Goal: Task Accomplishment & Management: Use online tool/utility

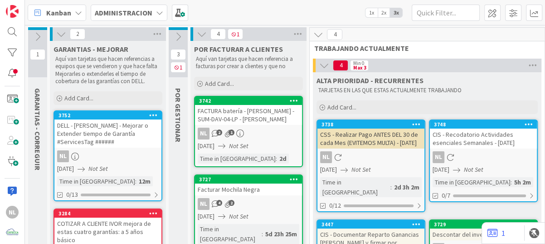
click at [59, 36] on icon at bounding box center [61, 34] width 10 height 10
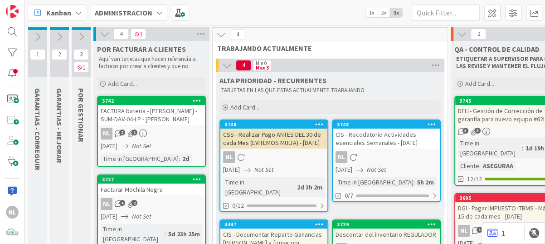
scroll to position [45, 0]
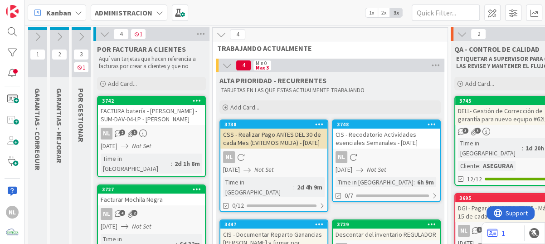
click at [79, 36] on icon at bounding box center [81, 37] width 10 height 10
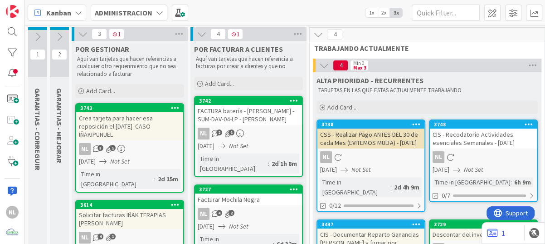
click at [144, 128] on div "Crea tarjeta para hacer esa reposición el lunes. CASO IÑAKIPUNUEL" at bounding box center [129, 126] width 107 height 28
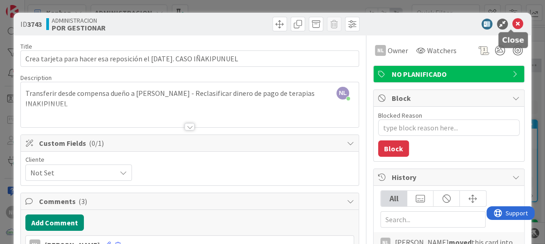
click at [514, 25] on icon at bounding box center [517, 24] width 11 height 11
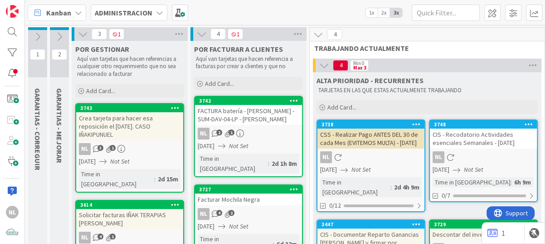
click at [59, 39] on icon at bounding box center [59, 37] width 10 height 10
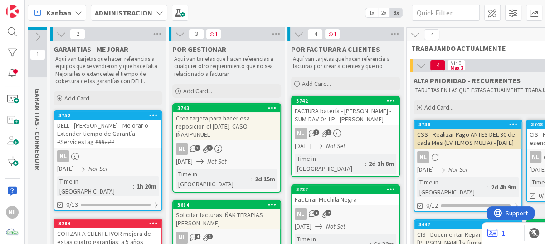
click at [38, 36] on icon at bounding box center [38, 37] width 10 height 10
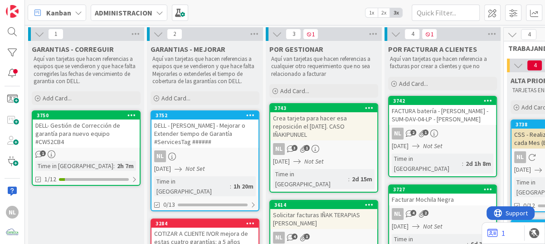
click at [91, 137] on div "DELL- Gestión de Corrección de garantía para nuevo equipo #CW52CB4" at bounding box center [86, 133] width 107 height 28
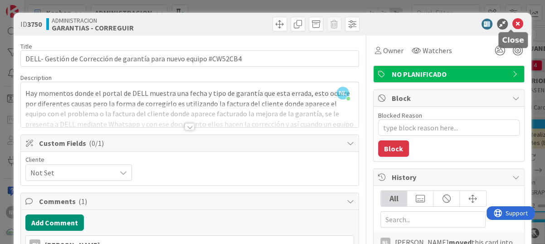
click at [512, 22] on icon at bounding box center [517, 24] width 11 height 11
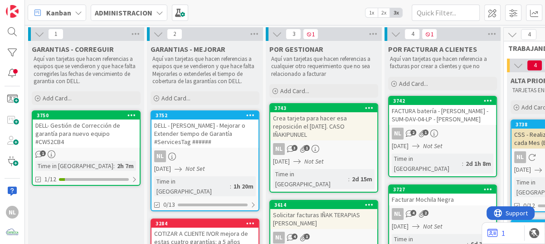
click at [36, 34] on icon at bounding box center [39, 34] width 10 height 10
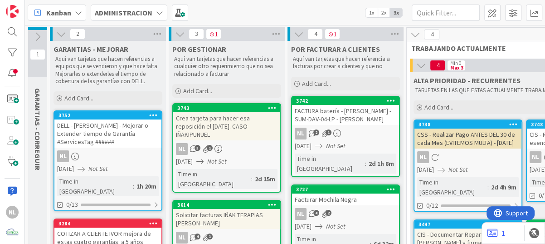
click at [57, 34] on icon at bounding box center [61, 34] width 10 height 10
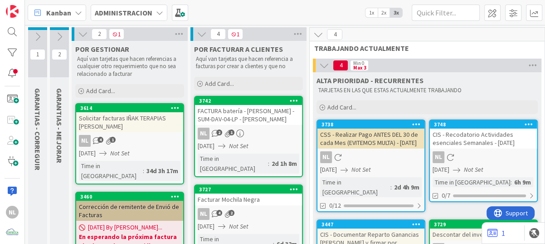
click at [143, 148] on div "14/08/2025 Not Set" at bounding box center [131, 153] width 104 height 10
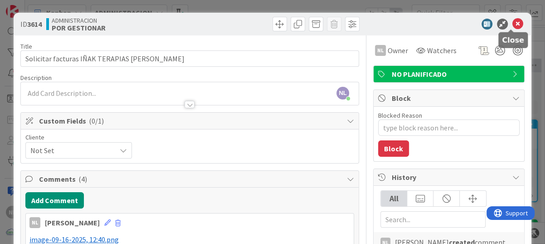
click at [512, 19] on icon at bounding box center [517, 24] width 11 height 11
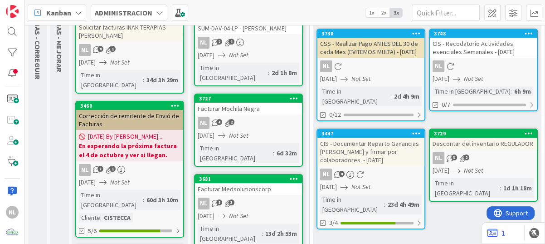
scroll to position [45, 0]
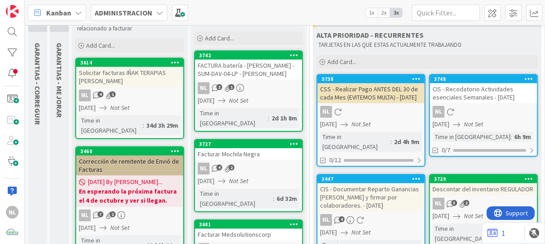
click at [258, 162] on div "NL 4 2" at bounding box center [248, 168] width 107 height 12
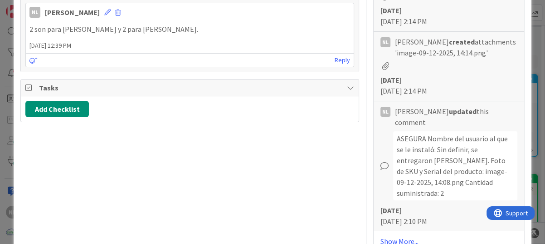
scroll to position [635, 0]
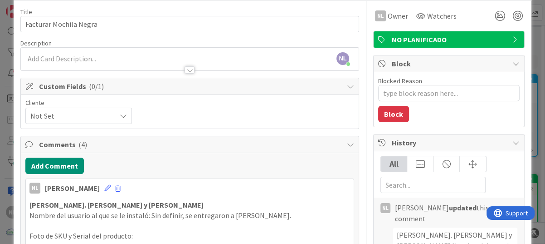
scroll to position [0, 0]
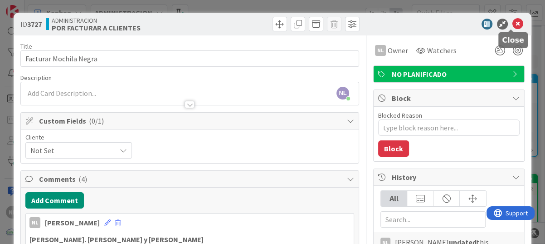
click at [513, 25] on icon at bounding box center [517, 24] width 11 height 11
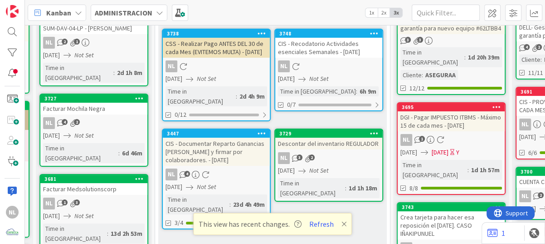
scroll to position [91, 155]
click at [221, 145] on div "CIS - Documentar Reparto Ganancias [PERSON_NAME] y firmar por colaboradores. - …" at bounding box center [216, 151] width 107 height 28
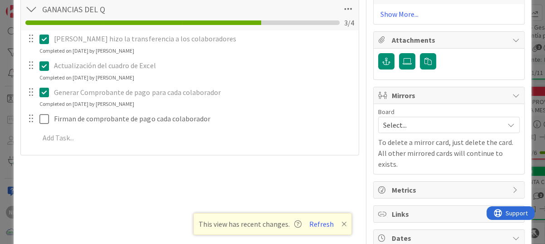
scroll to position [680, 0]
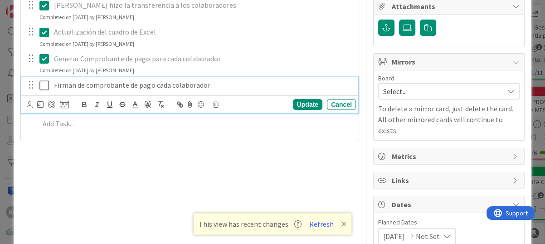
click at [44, 87] on icon at bounding box center [44, 85] width 10 height 11
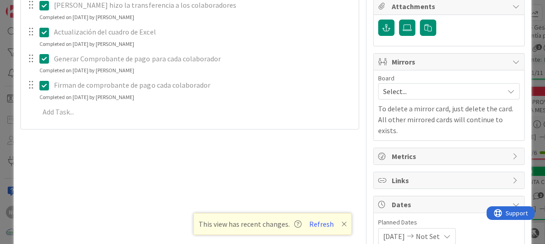
type textarea "x"
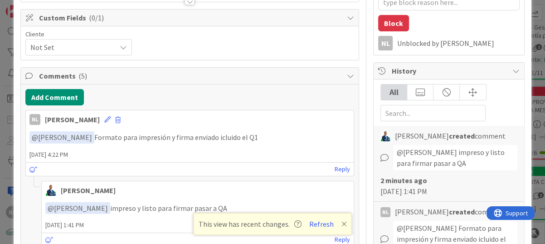
scroll to position [0, 0]
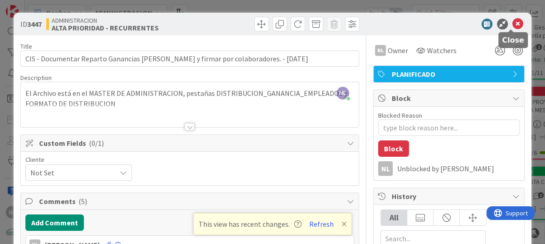
click at [514, 22] on icon at bounding box center [517, 24] width 11 height 11
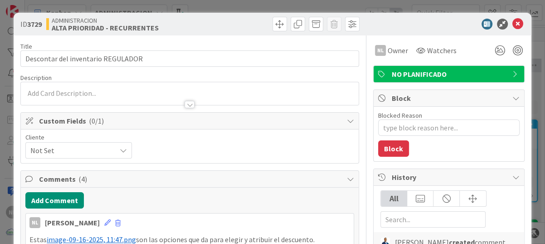
type textarea "x"
click at [512, 21] on icon at bounding box center [517, 24] width 11 height 11
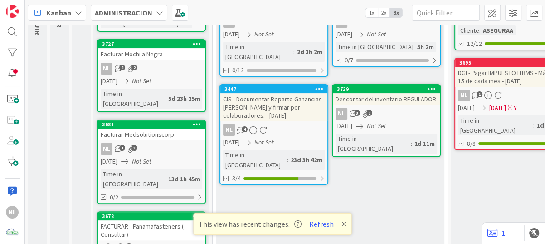
scroll to position [136, 0]
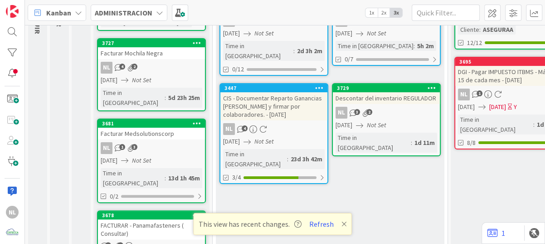
click at [266, 113] on div "CIS - Documentar Reparto Ganancias [PERSON_NAME] y firmar por colaboradores. - …" at bounding box center [273, 106] width 107 height 28
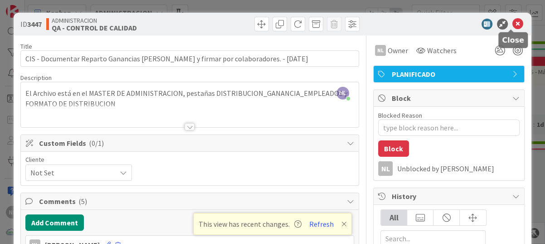
click at [512, 23] on icon at bounding box center [517, 24] width 11 height 11
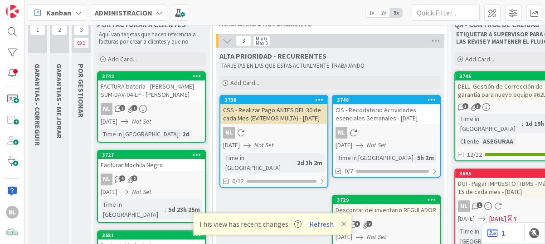
scroll to position [20, 0]
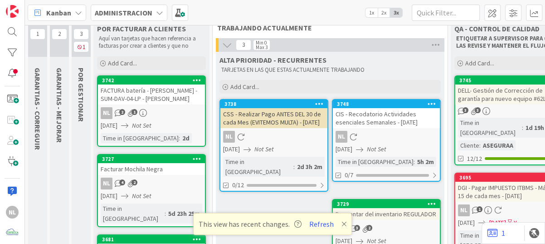
click at [160, 109] on div "NL 2 1" at bounding box center [151, 113] width 107 height 12
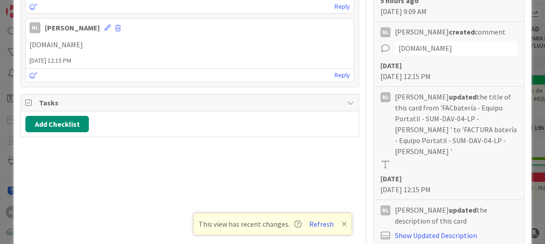
scroll to position [272, 0]
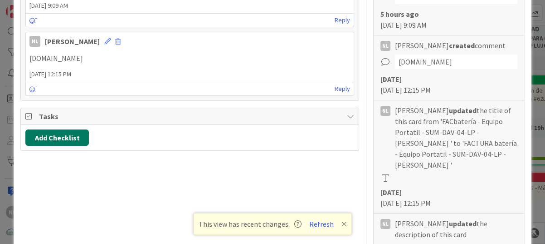
click at [50, 137] on button "Add Checklist" at bounding box center [56, 137] width 63 height 16
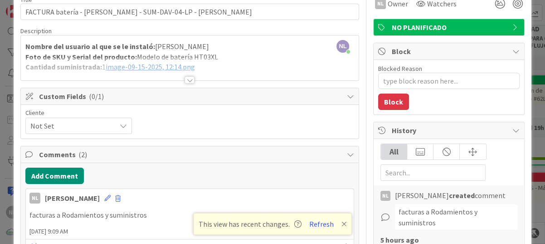
scroll to position [45, 0]
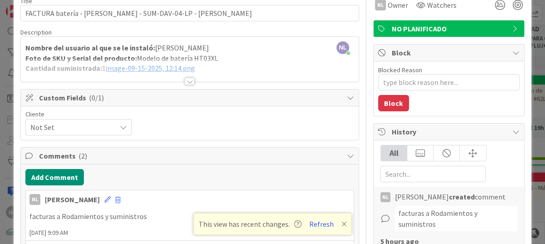
click at [185, 80] on div at bounding box center [190, 81] width 10 height 7
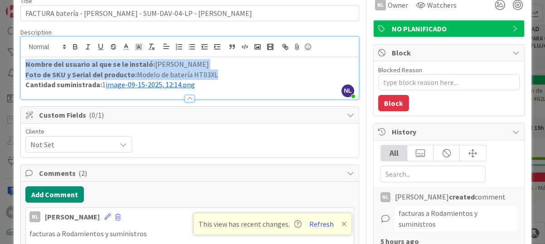
drag, startPoint x: 238, startPoint y: 76, endPoint x: 10, endPoint y: 64, distance: 227.9
click at [10, 64] on div "ID 3742 ADMINISTRACION POR FACTURAR A CLIENTES Title 64 / 128 FACTURA batería -…" at bounding box center [272, 122] width 545 height 244
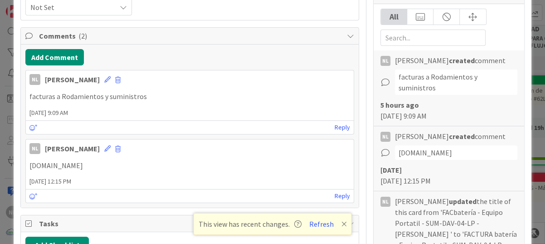
scroll to position [272, 0]
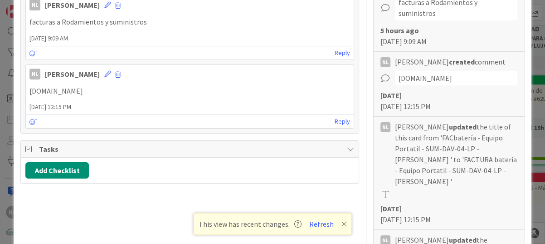
type textarea "x"
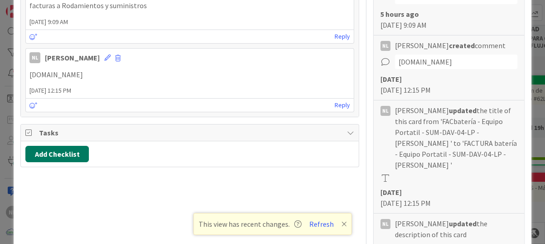
click at [40, 155] on button "Add Checklist" at bounding box center [56, 154] width 63 height 16
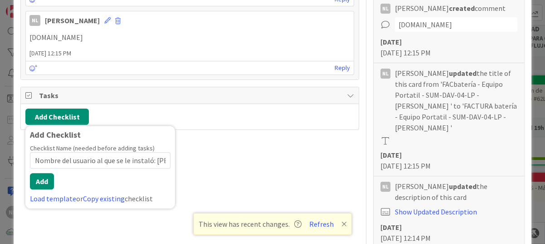
scroll to position [0, 56]
type input "Nombre del usuario al que se le instaló: [PERSON_NAME] Foto de SK"
click at [38, 182] on button "Add" at bounding box center [42, 181] width 24 height 16
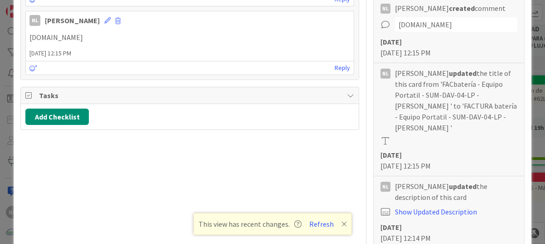
type textarea "x"
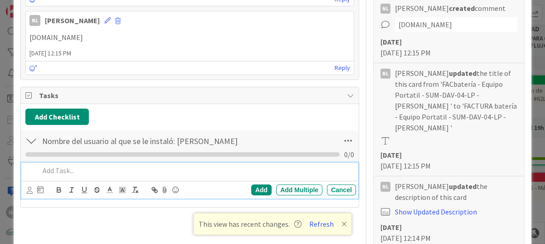
click at [49, 170] on p at bounding box center [195, 170] width 313 height 10
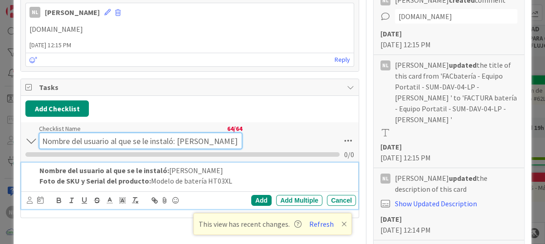
scroll to position [0, 23]
drag, startPoint x: 43, startPoint y: 141, endPoint x: 239, endPoint y: 142, distance: 195.5
click at [239, 142] on div "Nombre del usuario al que se le instaló: [PERSON_NAME] Foto de SK Checklist Nam…" at bounding box center [190, 142] width 338 height 40
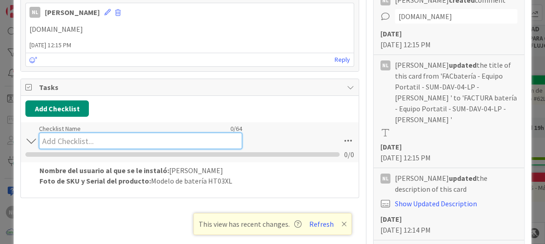
scroll to position [0, 0]
type input "Pendiente"
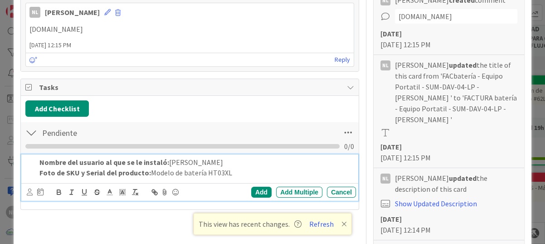
click at [255, 176] on div "Nombre del usuario al que se le instaló: [PERSON_NAME] Foto de SKU y Serial del…" at bounding box center [196, 167] width 320 height 26
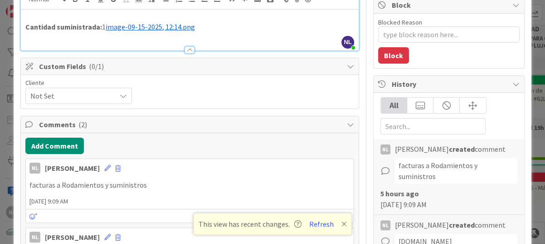
scroll to position [45, 0]
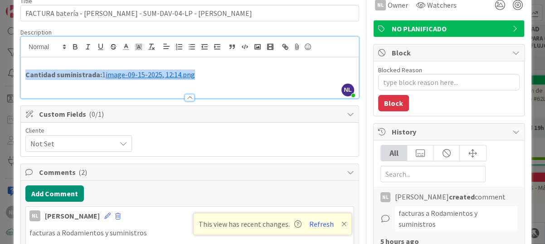
drag, startPoint x: 25, startPoint y: 72, endPoint x: 203, endPoint y: 75, distance: 177.8
click at [203, 75] on p "Cantidad suministrada: 1 ﻿ image-09-15-2025, 12:14.png ﻿" at bounding box center [189, 74] width 329 height 10
copy p "Cantidad suministrada: 1 ﻿ image-09-15-2025, 12:14.png"
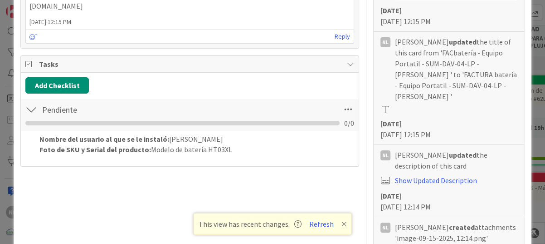
scroll to position [363, 0]
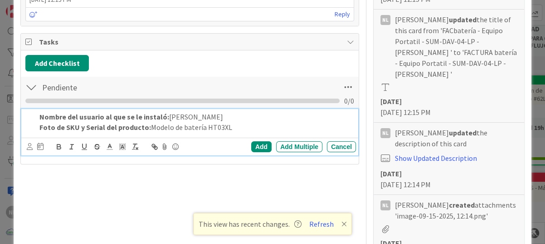
click at [239, 127] on p "Foto de SKU y Serial del producto: Modelo de batería HT03XL" at bounding box center [195, 127] width 313 height 10
click at [232, 126] on strong "Cantidad suministrada:" at bounding box center [270, 126] width 77 height 9
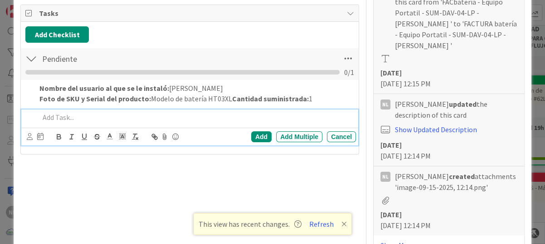
type textarea "x"
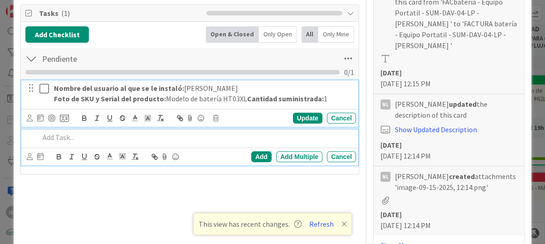
click at [329, 100] on div "Nombre del usuario al que se le instaló: [PERSON_NAME] Foto de SKU y Serial del…" at bounding box center [189, 103] width 337 height 46
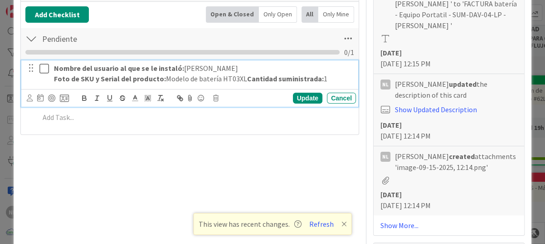
click at [333, 76] on p "Foto de SKU y Serial del producto: Modelo de batería HT03XL Cantidad suministra…" at bounding box center [203, 78] width 298 height 10
click at [244, 78] on p "Foto de SKU y Serial del producto: Modelo de batería HT03XL Cantidad suministra…" at bounding box center [203, 78] width 298 height 10
click at [151, 84] on p "Foto de SKU y Serial del producto: Modelo de batería HT03XL Cantidad suministra…" at bounding box center [203, 78] width 298 height 10
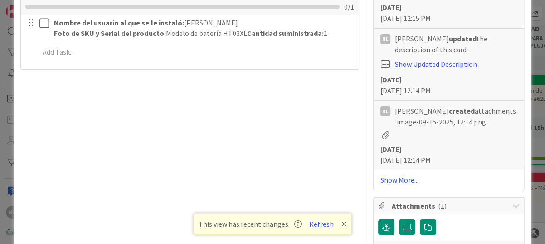
click at [153, 50] on div "Nombre del usuario al que se le instaló: [PERSON_NAME] Foto de SKU y Serial del…" at bounding box center [189, 39] width 329 height 49
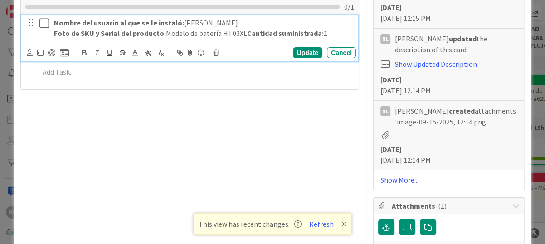
click at [144, 39] on p "Foto de SKU y Serial del producto: Modelo de batería HT03XL Cantidad suministra…" at bounding box center [203, 33] width 298 height 10
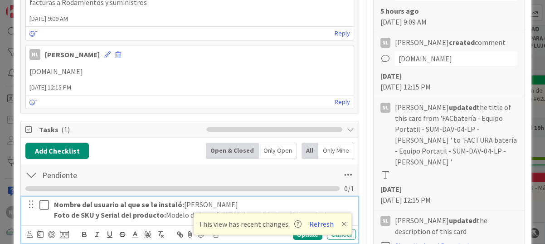
scroll to position [49, 0]
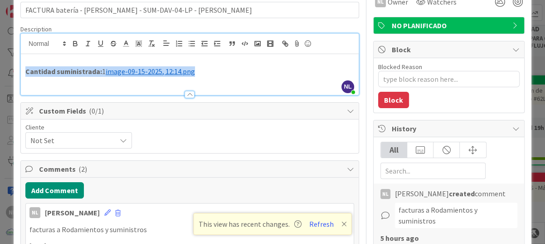
drag, startPoint x: 211, startPoint y: 73, endPoint x: -1, endPoint y: 75, distance: 212.2
click at [0, 75] on html "NL Kanban ADMINISTRACION 1x 2x 3x 1 GARANTIAS - CORREGUIR Aquí van tarjetas que…" at bounding box center [272, 122] width 545 height 244
type textarea "x"
click at [92, 83] on div "Cantidad suministrada: 1 ﻿ image-09-15-2025, 12:14.png ﻿" at bounding box center [190, 74] width 338 height 41
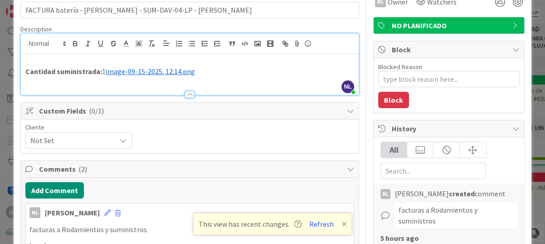
click at [103, 73] on p "Cantidad suministrada: 1 ﻿ image-09-15-2025, 12:14.png ﻿" at bounding box center [189, 71] width 329 height 10
drag, startPoint x: 223, startPoint y: 74, endPoint x: 115, endPoint y: 73, distance: 107.9
click at [115, 73] on p "Cantidad suministrada: 1 ﻿ image-09-15-2025, 12:14.png ﻿" at bounding box center [189, 71] width 329 height 10
drag, startPoint x: 115, startPoint y: 73, endPoint x: 58, endPoint y: 59, distance: 58.8
click at [54, 58] on p at bounding box center [189, 61] width 329 height 10
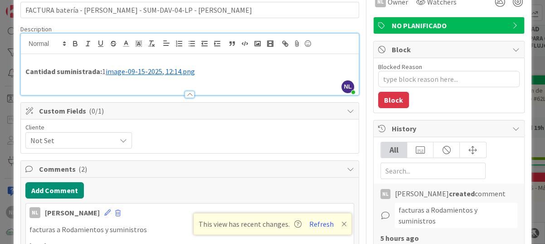
drag, startPoint x: 106, startPoint y: 72, endPoint x: -2, endPoint y: 73, distance: 107.9
click at [0, 73] on html "NL Kanban ADMINISTRACION 1x 2x 3x 1 GARANTIAS - CORREGUIR Aquí van tarjetas que…" at bounding box center [272, 122] width 545 height 244
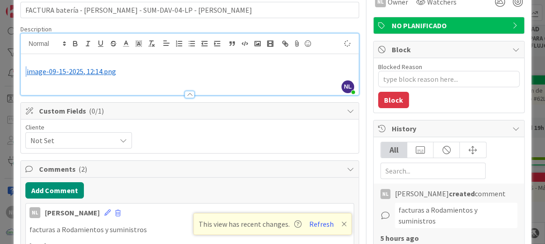
drag, startPoint x: 147, startPoint y: 71, endPoint x: 20, endPoint y: 71, distance: 127.0
click at [21, 71] on div "﻿ image-09-15-2025, 12:14.png ﻿" at bounding box center [190, 74] width 338 height 41
drag, startPoint x: 23, startPoint y: 66, endPoint x: 123, endPoint y: 71, distance: 100.4
click at [123, 71] on div "﻿ image-09-15-2025, 12:14.png ﻿" at bounding box center [190, 74] width 338 height 41
drag, startPoint x: 123, startPoint y: 74, endPoint x: 32, endPoint y: 70, distance: 91.2
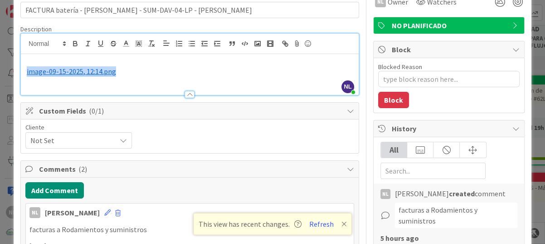
click at [32, 70] on p "﻿ image-09-15-2025, 12:14.png ﻿" at bounding box center [189, 71] width 329 height 10
drag, startPoint x: 136, startPoint y: 75, endPoint x: 120, endPoint y: 73, distance: 16.0
click at [120, 73] on p "﻿ image-09-15-2025, 12:14.png ﻿" at bounding box center [189, 71] width 329 height 10
drag, startPoint x: 132, startPoint y: 74, endPoint x: 9, endPoint y: 75, distance: 122.4
click at [9, 75] on div "ID 3742 ADMINISTRACION POR FACTURAR A CLIENTES Title 64 / 128 FACTURA batería -…" at bounding box center [272, 122] width 545 height 244
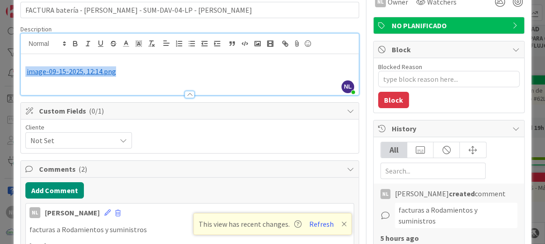
copy p "﻿ image-09-15-2025, 12:14.png"
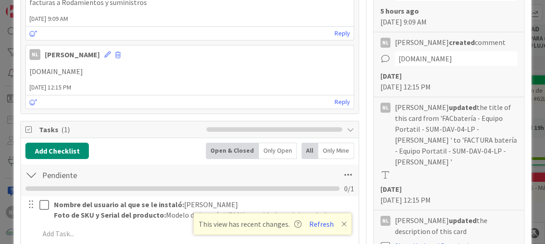
scroll to position [321, 0]
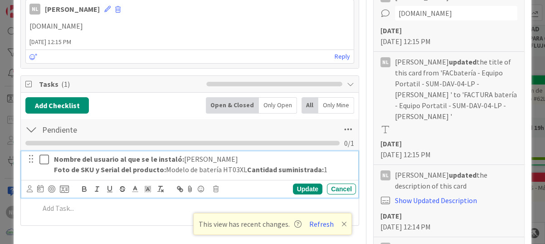
click at [155, 175] on p "Foto de SKU y Serial del producto: Modelo de batería HT03XL Cantidad suministra…" at bounding box center [203, 169] width 298 height 10
click at [148, 175] on p "Foto de SKU y Serial del producto: Modelo de batería HT03XL Cantidad suministra…" at bounding box center [203, 169] width 298 height 10
drag, startPoint x: 148, startPoint y: 180, endPoint x: 187, endPoint y: 200, distance: 43.8
click at [187, 195] on icon at bounding box center [190, 188] width 11 height 13
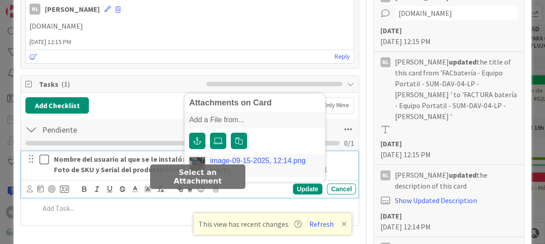
click at [237, 165] on link "image-09-15-2025, 12:14.png" at bounding box center [258, 160] width 96 height 8
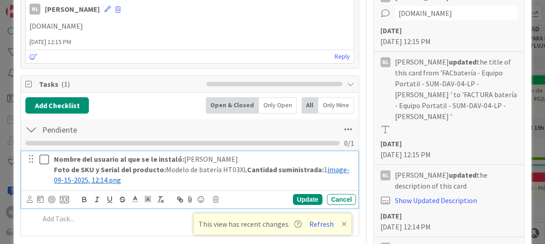
click at [136, 180] on p "Foto de SKU y Serial del producto: Modelo de batería HT03XL Cantidad suministra…" at bounding box center [203, 174] width 298 height 20
click at [299, 205] on div "Update" at bounding box center [307, 199] width 29 height 11
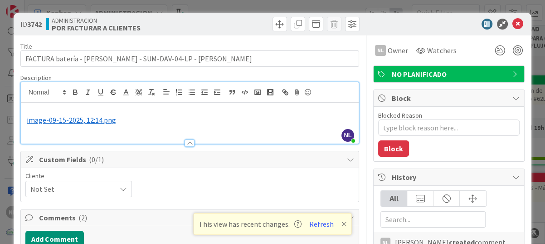
scroll to position [0, 0]
drag, startPoint x: 140, startPoint y: 122, endPoint x: -2, endPoint y: 120, distance: 142.0
click at [0, 120] on html "NL Kanban ADMINISTRACION 1x 2x 3x 1 GARANTIAS - CORREGUIR Aquí van tarjetas que…" at bounding box center [272, 122] width 545 height 244
drag, startPoint x: 132, startPoint y: 122, endPoint x: -2, endPoint y: 122, distance: 134.2
click at [0, 122] on html "NL Kanban ADMINISTRACION 1x 2x 3x 1 GARANTIAS - CORREGUIR Aquí van tarjetas que…" at bounding box center [272, 122] width 545 height 244
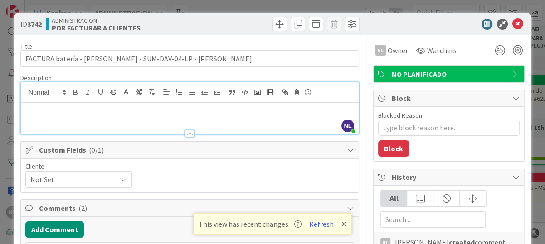
click at [228, 175] on div "Cliente Not Set" at bounding box center [189, 175] width 329 height 24
type textarea "x"
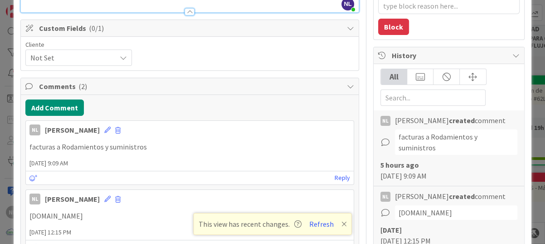
scroll to position [136, 0]
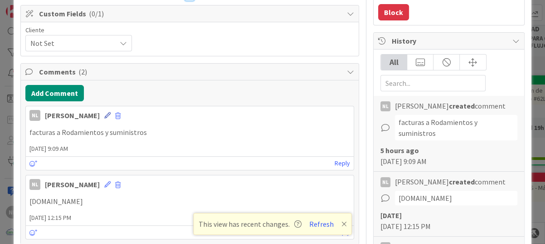
click at [104, 113] on icon at bounding box center [107, 115] width 6 height 6
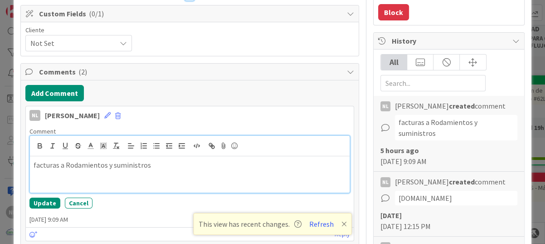
click at [36, 163] on p "facturas a Rodamientos y suministros" at bounding box center [190, 165] width 312 height 10
click at [33, 165] on div "facturas a Rodamientos y suministros" at bounding box center [190, 174] width 320 height 36
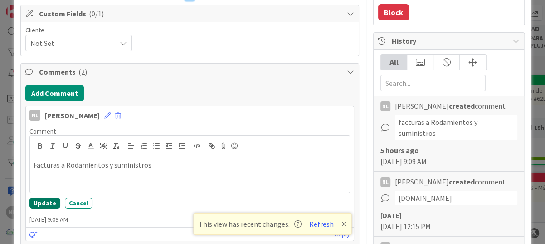
click at [43, 199] on button "Update" at bounding box center [44, 202] width 31 height 11
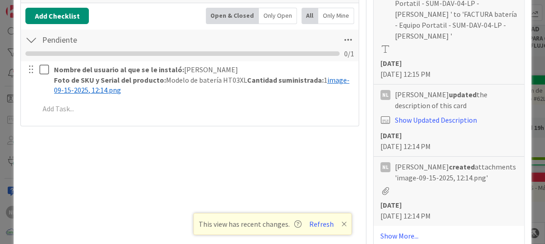
scroll to position [408, 0]
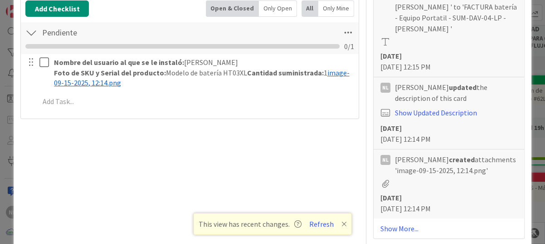
click at [166, 172] on div "Title 64 / 128 FACTURA batería - Equipo Portatil - SUM-DAV-04-LP - [PERSON_NAME…" at bounding box center [189, 110] width 339 height 966
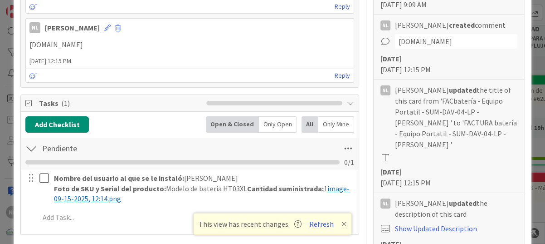
scroll to position [317, 0]
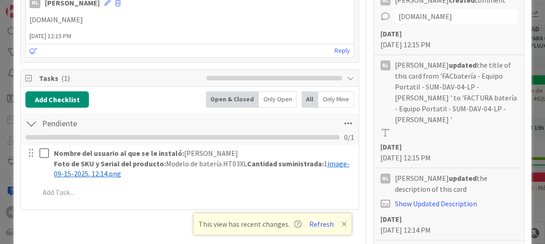
click at [344, 224] on icon at bounding box center [343, 223] width 5 height 7
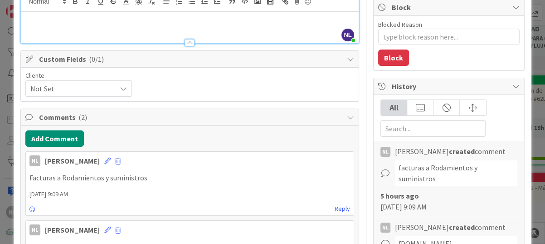
scroll to position [0, 0]
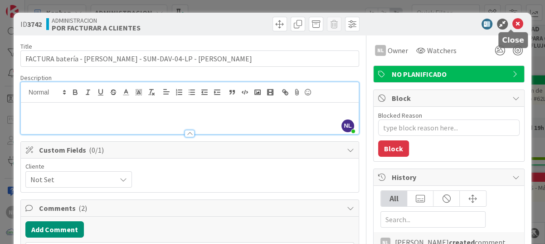
click at [512, 21] on icon at bounding box center [517, 24] width 11 height 11
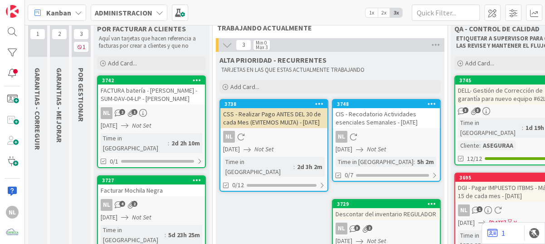
click at [148, 199] on div "NL 4 2" at bounding box center [151, 205] width 107 height 12
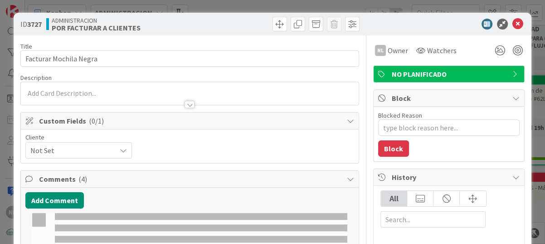
type textarea "x"
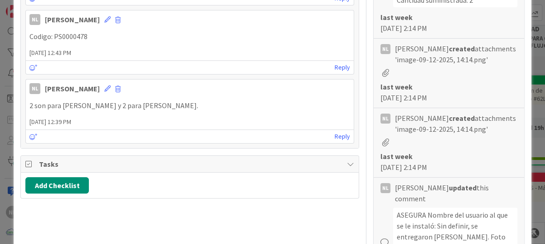
scroll to position [499, 0]
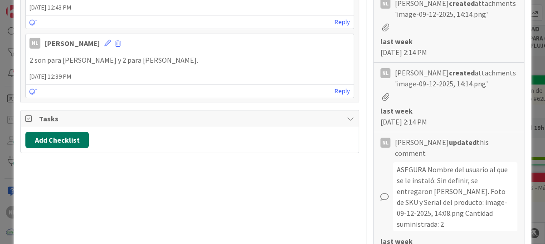
click at [59, 134] on button "Add Checklist" at bounding box center [56, 140] width 63 height 16
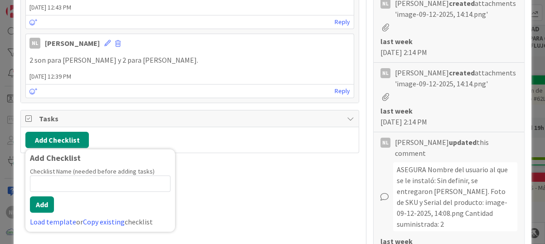
click at [52, 182] on input at bounding box center [100, 183] width 141 height 16
type input "PENDIENTE"
click at [38, 201] on button "Add" at bounding box center [42, 204] width 24 height 16
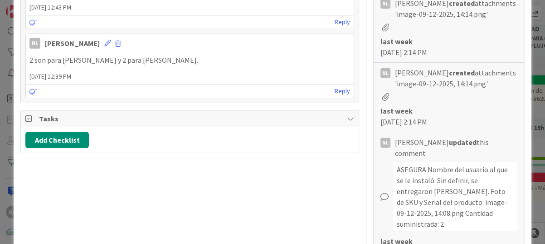
type textarea "x"
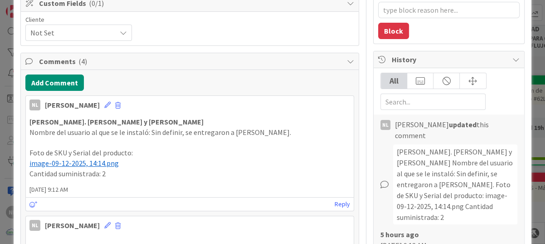
scroll to position [136, 0]
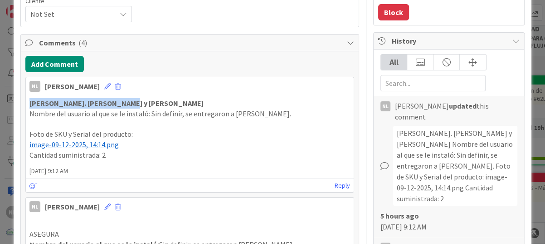
drag, startPoint x: 29, startPoint y: 104, endPoint x: 116, endPoint y: 104, distance: 86.2
click at [116, 104] on strong "[PERSON_NAME]. [PERSON_NAME] y [PERSON_NAME]" at bounding box center [116, 102] width 174 height 9
drag, startPoint x: 116, startPoint y: 104, endPoint x: 167, endPoint y: 151, distance: 70.3
click at [167, 151] on p "Cantidad suministrada: 2" at bounding box center [189, 155] width 321 height 10
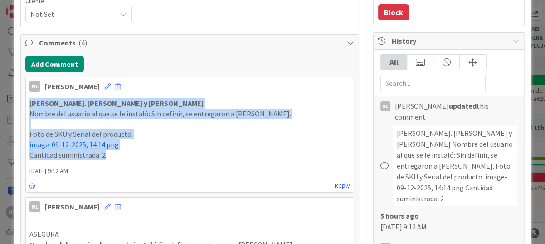
drag, startPoint x: 29, startPoint y: 100, endPoint x: 149, endPoint y: 153, distance: 131.4
click at [149, 153] on div "[PERSON_NAME]. [PERSON_NAME] y [PERSON_NAME] Nombre del usuario al que se le in…" at bounding box center [189, 129] width 321 height 62
drag, startPoint x: 149, startPoint y: 153, endPoint x: 130, endPoint y: 112, distance: 45.6
copy div "[PERSON_NAME]. [PERSON_NAME] y [PERSON_NAME] Nombre del usuario al que se le in…"
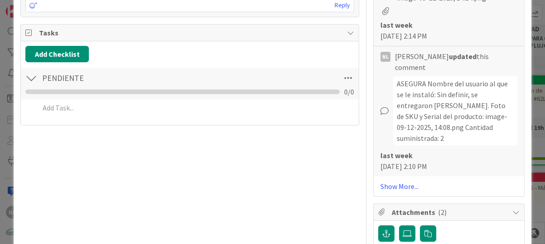
scroll to position [590, 0]
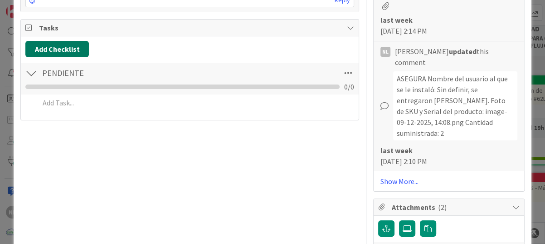
click at [47, 46] on button "Add Checklist" at bounding box center [56, 49] width 63 height 16
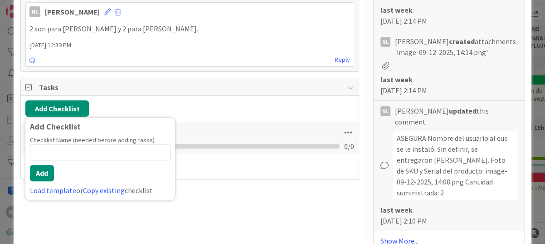
scroll to position [544, 0]
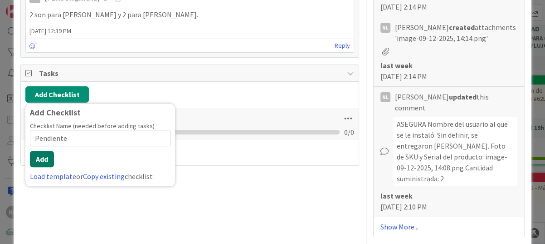
type input "Pendiente"
click at [47, 156] on button "Add" at bounding box center [42, 159] width 24 height 16
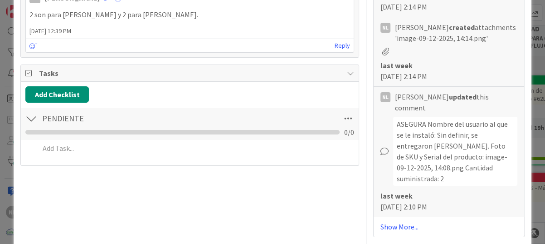
type textarea "x"
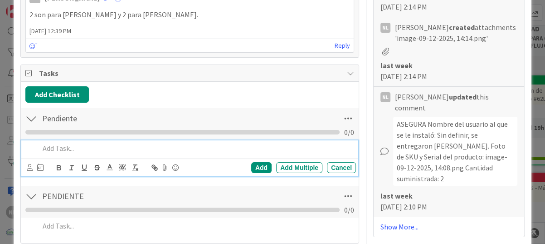
paste div
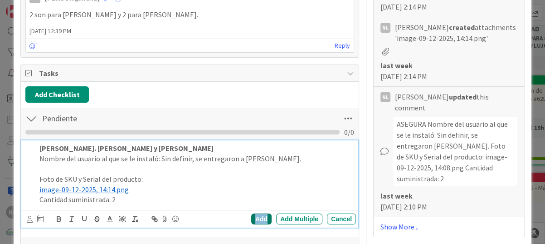
click at [258, 216] on div "Add" at bounding box center [261, 218] width 20 height 11
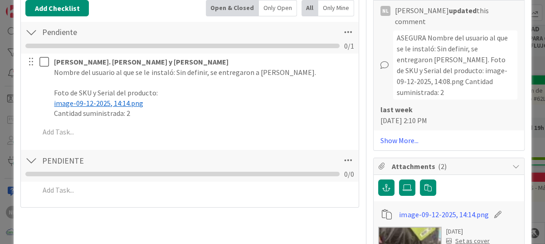
scroll to position [635, 0]
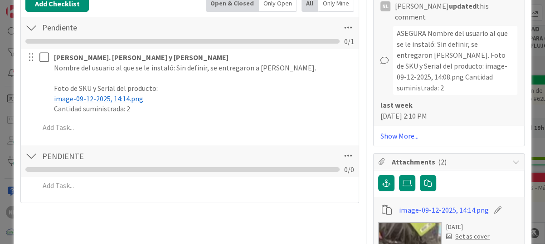
click at [32, 155] on div at bounding box center [31, 155] width 12 height 16
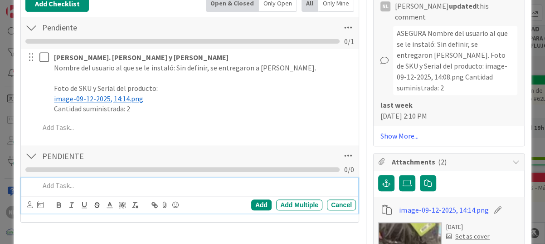
click at [88, 185] on p at bounding box center [195, 185] width 313 height 10
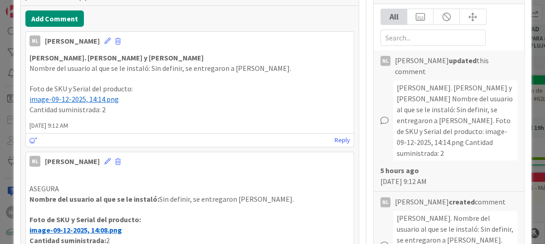
scroll to position [136, 0]
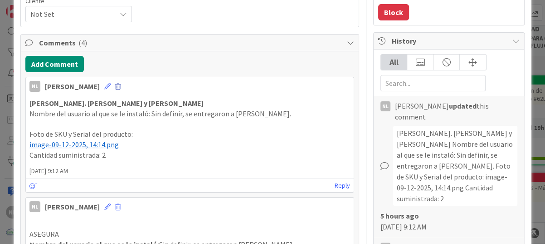
click at [115, 87] on span at bounding box center [117, 86] width 5 height 6
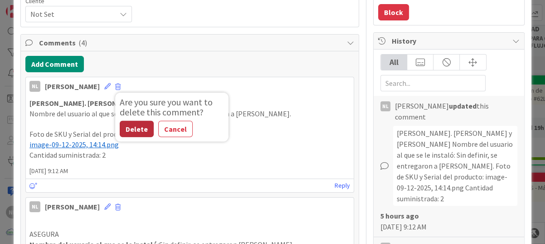
click at [120, 128] on button "Delete" at bounding box center [137, 129] width 34 height 16
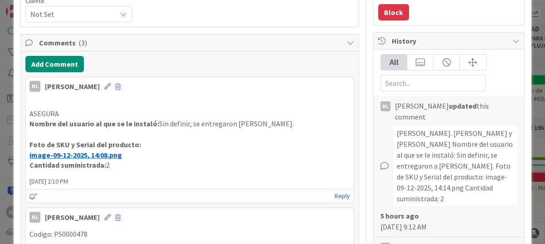
drag, startPoint x: 29, startPoint y: 111, endPoint x: 134, endPoint y: 161, distance: 116.0
click at [134, 161] on div "ASEGURA Nombre del usuario al que se le instaló: Sin definir, se entregaron [PE…" at bounding box center [189, 134] width 321 height 72
drag, startPoint x: 134, startPoint y: 161, endPoint x: 103, endPoint y: 148, distance: 33.9
copy div "ASEGURA Nombre del usuario al que se le instaló: Sin definir, se entregaron [PE…"
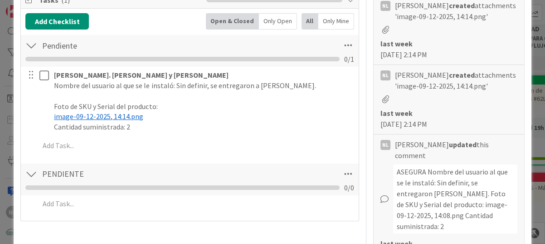
scroll to position [499, 0]
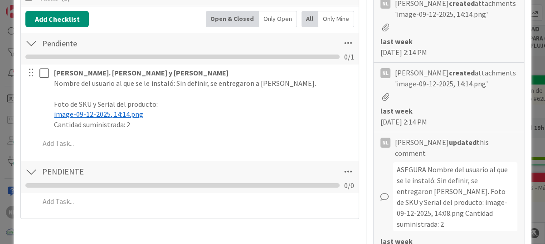
click at [33, 169] on div at bounding box center [31, 171] width 12 height 16
click at [31, 169] on div at bounding box center [31, 171] width 12 height 16
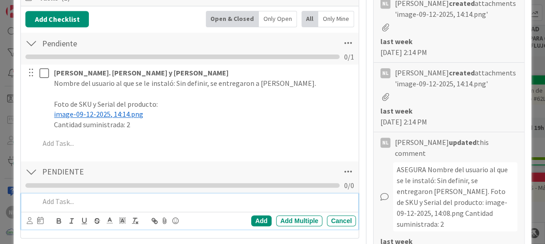
click at [71, 203] on p at bounding box center [195, 201] width 313 height 10
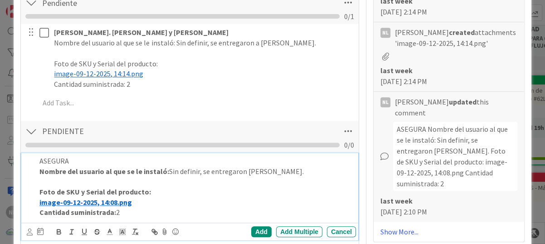
scroll to position [601, 0]
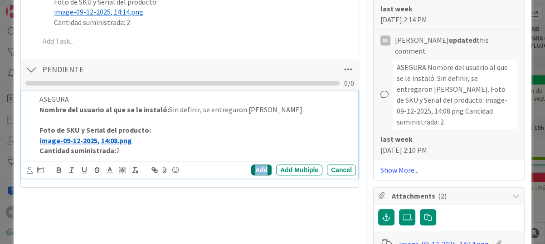
click at [255, 169] on div "Add" at bounding box center [261, 169] width 20 height 11
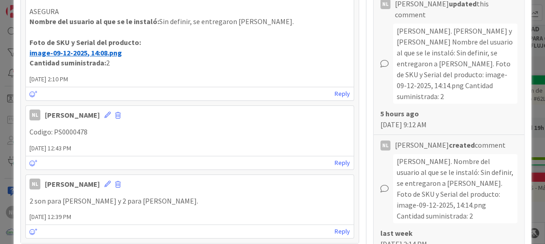
scroll to position [193, 0]
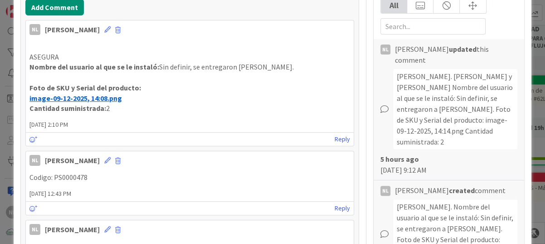
drag, startPoint x: 122, startPoint y: 124, endPoint x: 9, endPoint y: 44, distance: 138.5
click at [9, 44] on div "ID 3727 ADMINISTRACION POR FACTURAR A CLIENTES Title 25 / 128 Facturar Mochila …" at bounding box center [272, 122] width 545 height 244
drag, startPoint x: 9, startPoint y: 44, endPoint x: 106, endPoint y: 29, distance: 97.7
click at [106, 29] on div "NL [PERSON_NAME] [DATE] 2:10 PM" at bounding box center [190, 27] width 328 height 15
click at [115, 27] on span at bounding box center [117, 30] width 5 height 6
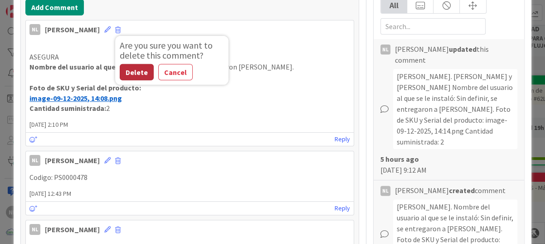
click at [120, 71] on button "Delete" at bounding box center [137, 72] width 34 height 16
type textarea "x"
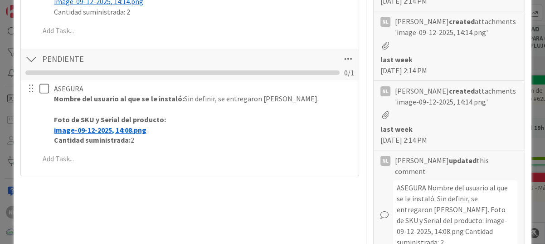
scroll to position [453, 0]
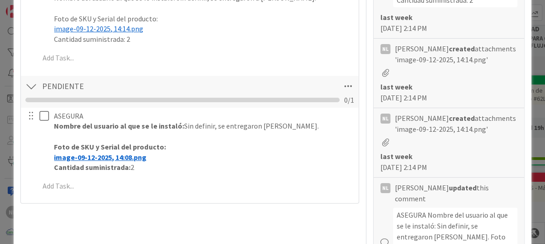
click at [31, 83] on div at bounding box center [31, 86] width 12 height 16
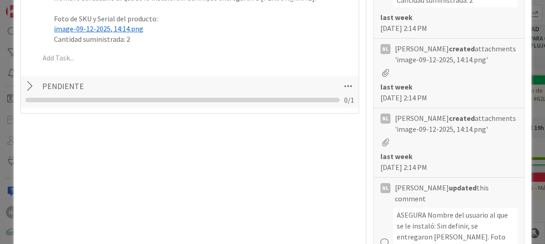
click at [31, 83] on div at bounding box center [31, 86] width 12 height 16
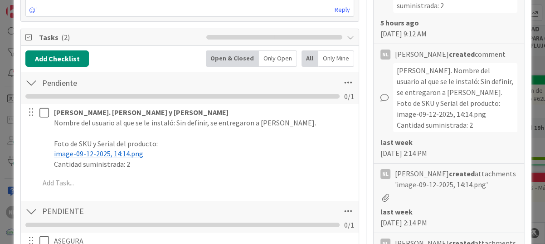
scroll to position [317, 0]
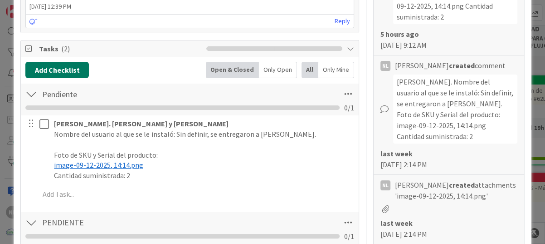
click at [57, 67] on button "Add Checklist" at bounding box center [56, 70] width 63 height 16
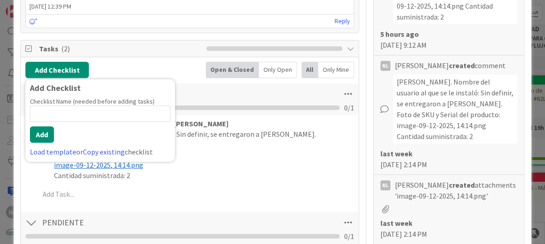
click at [45, 110] on input at bounding box center [100, 113] width 141 height 16
type input "n"
type input "Pendiente"
click at [39, 131] on button "Add" at bounding box center [42, 134] width 24 height 16
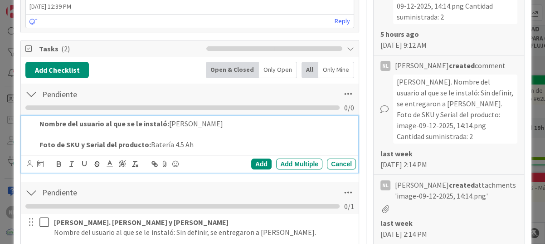
drag, startPoint x: 42, startPoint y: 125, endPoint x: 42, endPoint y: 132, distance: 6.8
click at [42, 126] on strong "Nombre del usuario al que se le instaló:" at bounding box center [104, 123] width 130 height 9
click at [42, 134] on p at bounding box center [195, 134] width 313 height 10
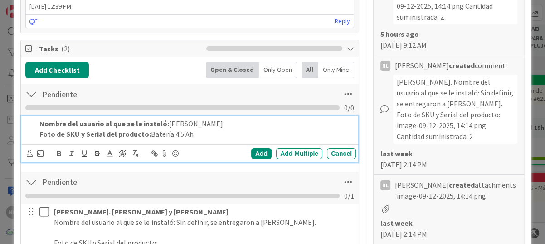
click at [197, 136] on p "Foto de SKU y Serial del producto: Batería 4.5 Ah" at bounding box center [195, 134] width 313 height 10
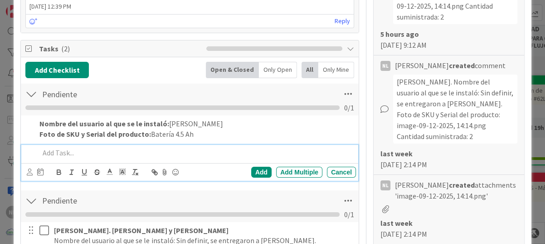
scroll to position [346, 0]
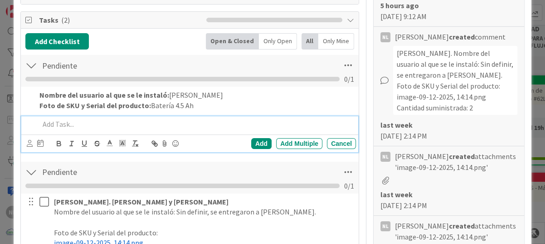
type textarea "x"
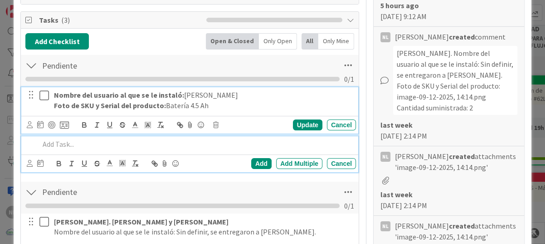
scroll to position [366, 0]
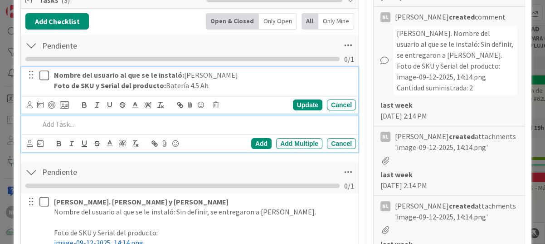
click at [211, 105] on div "Nombre del usuario al que se le instaló: [PERSON_NAME] Foto de SKU y Serial del…" at bounding box center [189, 90] width 337 height 46
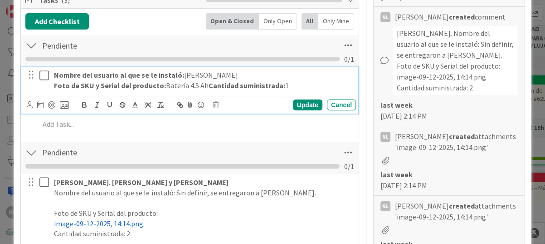
click at [210, 84] on strong "Cantidad suministrada:" at bounding box center [246, 85] width 77 height 9
click at [208, 85] on strong "Cantidad suministrada:" at bounding box center [246, 85] width 77 height 9
click at [294, 109] on div "Update" at bounding box center [307, 104] width 29 height 11
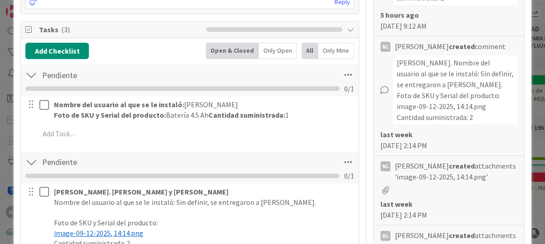
scroll to position [321, 0]
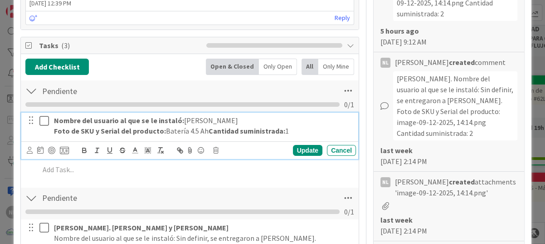
click at [176, 136] on p "Foto de SKU y Serial del producto: Batería 4.5 Ah Cantidad suministrada: 1" at bounding box center [203, 131] width 298 height 10
click at [52, 118] on div "Nombre del usuario al que se le instaló: [PERSON_NAME] Foto de SKU y Serial del…" at bounding box center [203, 125] width 306 height 26
click at [56, 117] on strong "Nombre del usuario al que se le instaló:" at bounding box center [119, 120] width 130 height 9
click at [142, 136] on p "Foto de SKU y Serial del producto: Batería 4.5 Ah Cantidad suministrada: 1" at bounding box center [203, 131] width 298 height 10
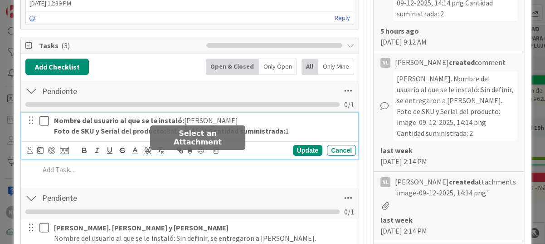
click at [189, 156] on icon at bounding box center [190, 150] width 11 height 13
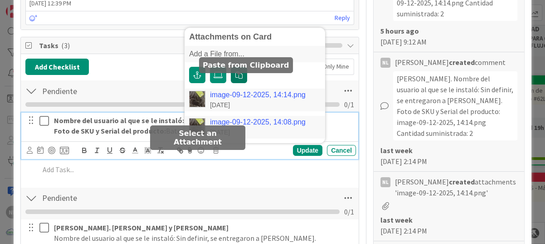
click at [238, 78] on icon "button" at bounding box center [238, 74] width 7 height 7
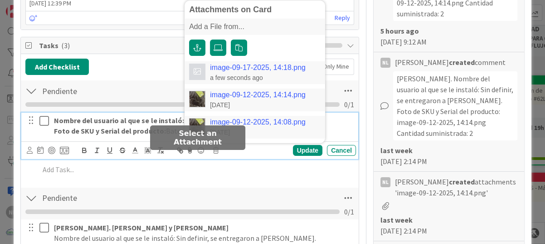
click at [243, 72] on link "image-09-17-2025, 14:18.png" at bounding box center [258, 67] width 96 height 8
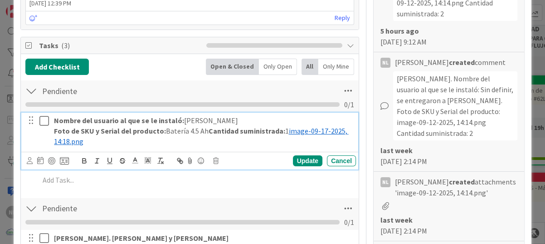
click at [54, 120] on strong "Nombre del usuario al que se le instaló:" at bounding box center [119, 120] width 130 height 9
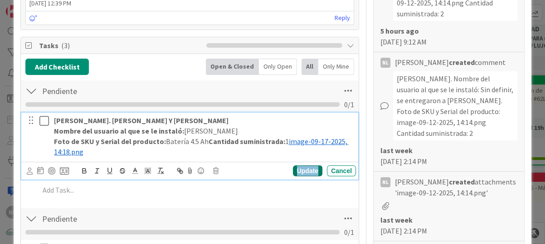
click at [300, 168] on div "Update" at bounding box center [307, 170] width 29 height 11
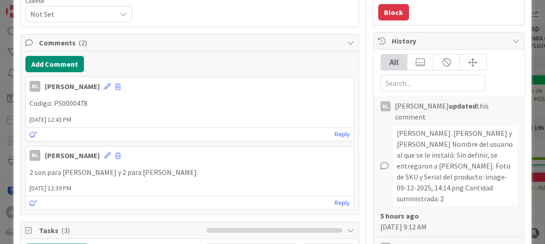
scroll to position [0, 0]
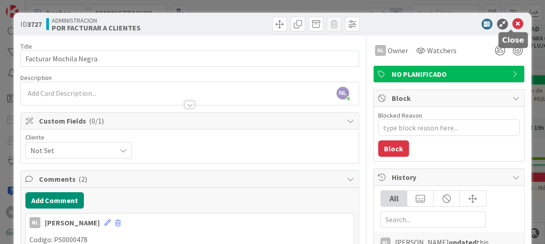
click at [512, 19] on icon at bounding box center [517, 24] width 11 height 11
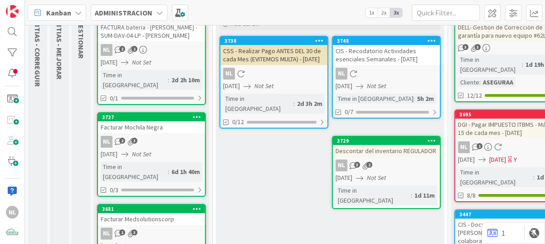
scroll to position [67, 0]
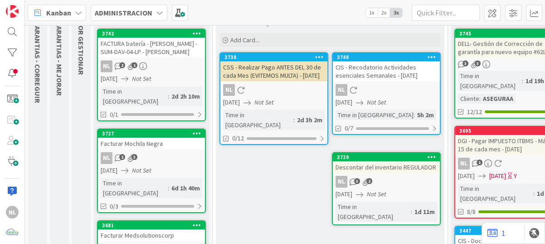
click at [415, 88] on div "NL" at bounding box center [386, 90] width 107 height 12
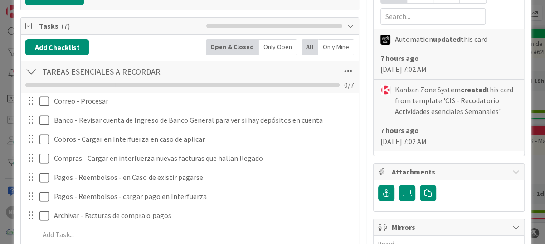
scroll to position [181, 0]
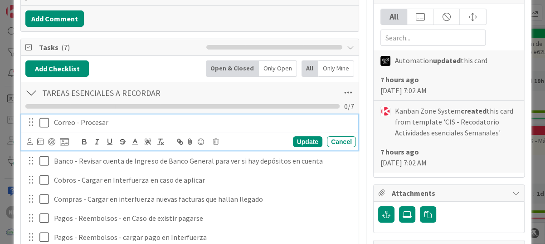
click at [44, 121] on icon at bounding box center [44, 122] width 10 height 11
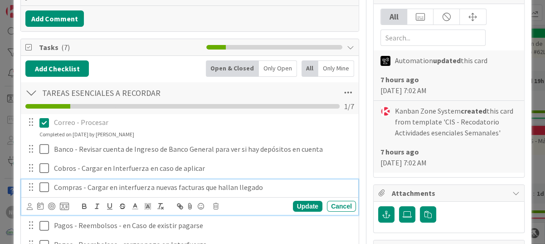
click at [43, 186] on icon at bounding box center [44, 186] width 10 height 11
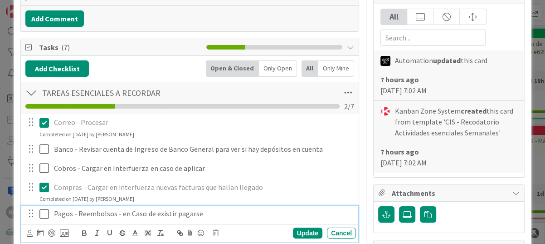
click at [44, 213] on icon at bounding box center [44, 213] width 10 height 11
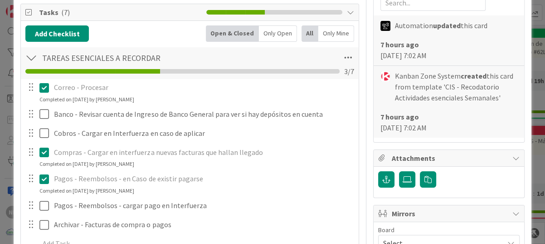
scroll to position [227, 0]
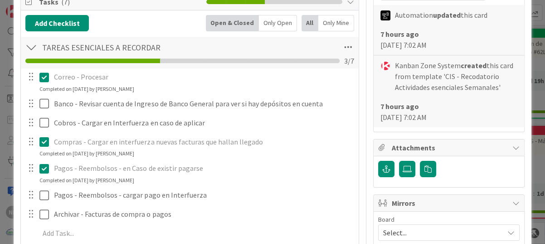
click at [44, 166] on icon at bounding box center [44, 168] width 10 height 11
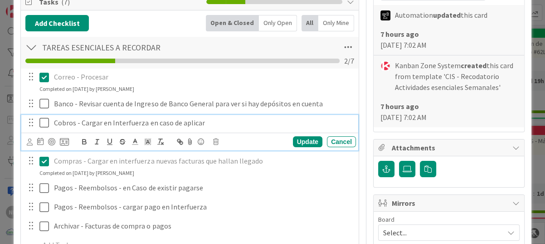
click at [41, 122] on icon at bounding box center [44, 122] width 10 height 11
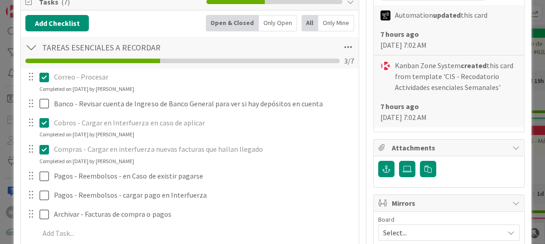
click at [44, 151] on icon at bounding box center [44, 149] width 10 height 11
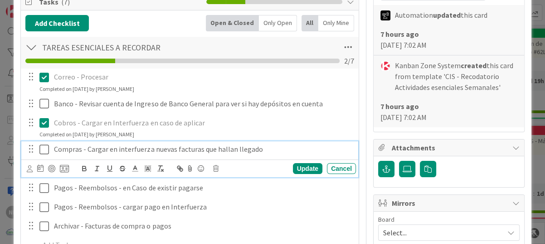
click at [44, 148] on icon at bounding box center [44, 149] width 10 height 11
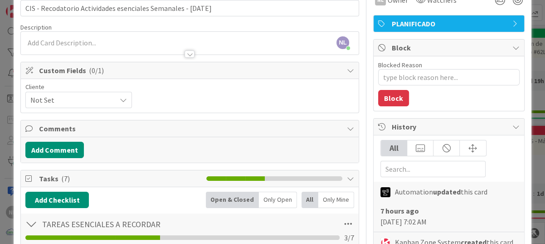
scroll to position [0, 0]
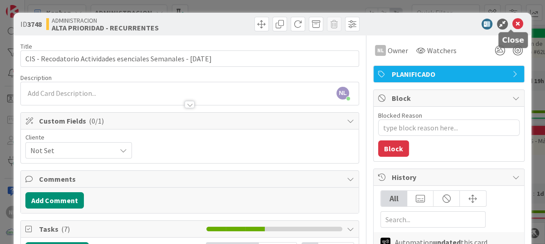
click at [516, 26] on icon at bounding box center [517, 24] width 11 height 11
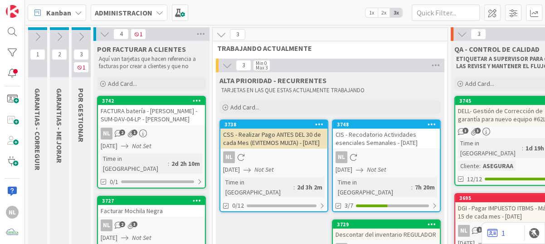
click at [83, 34] on icon at bounding box center [81, 37] width 10 height 10
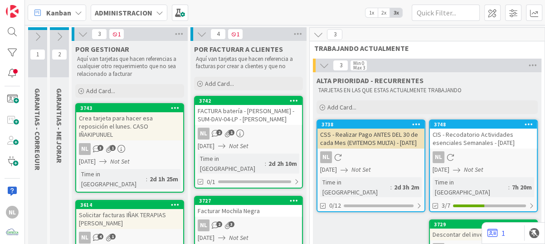
click at [59, 35] on icon at bounding box center [59, 37] width 10 height 10
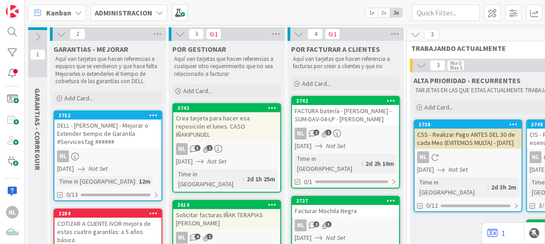
click at [59, 35] on icon at bounding box center [61, 34] width 10 height 10
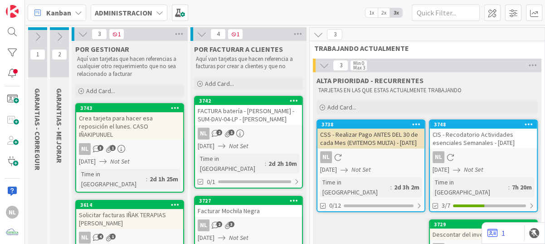
click at [36, 33] on icon at bounding box center [38, 37] width 10 height 10
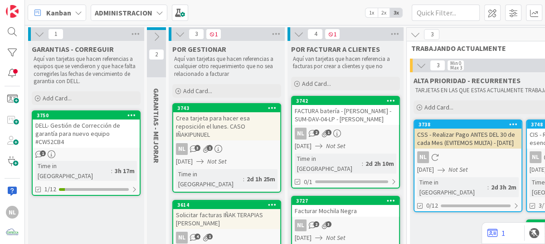
click at [40, 35] on icon at bounding box center [39, 34] width 10 height 10
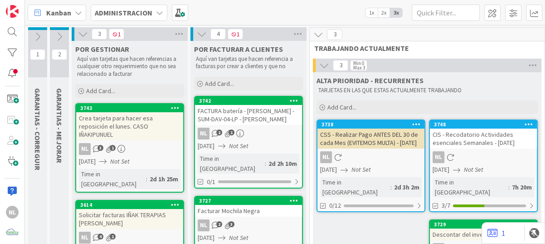
scroll to position [45, 0]
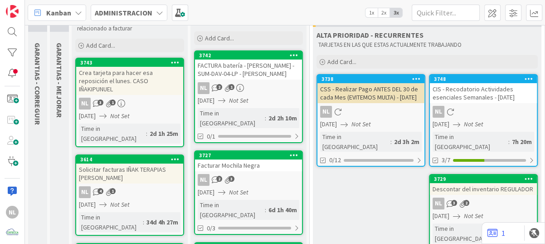
click at [134, 88] on link "3743 Crea tarjeta para hacer esa reposición el [DATE]. CASO IÑAKIPUNUEL NL 3 1 …" at bounding box center [129, 102] width 109 height 89
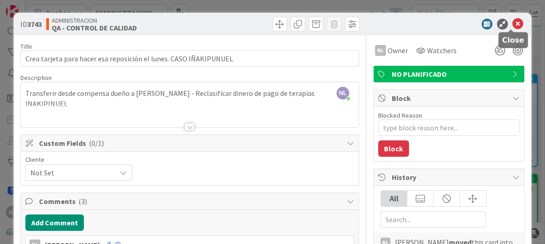
click at [513, 23] on icon at bounding box center [517, 24] width 11 height 11
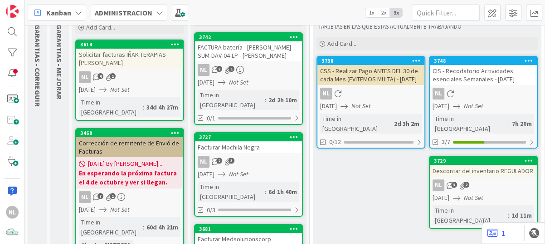
scroll to position [46, 0]
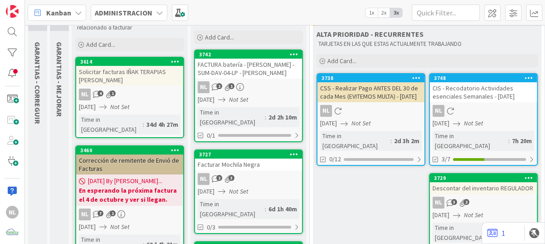
click at [141, 88] on div "NL 4 1" at bounding box center [129, 94] width 107 height 12
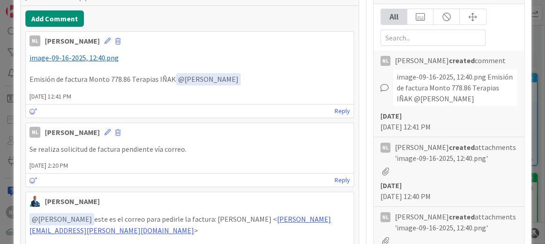
scroll to position [136, 0]
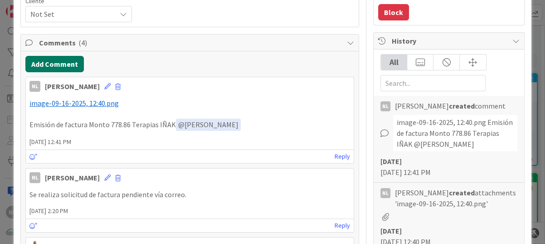
click at [48, 62] on button "Add Comment" at bounding box center [54, 64] width 58 height 16
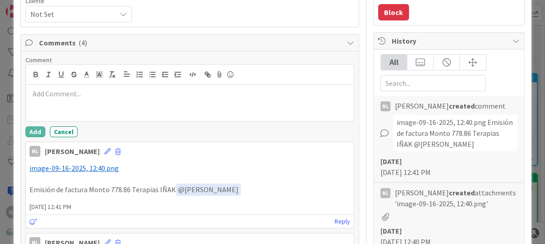
click at [46, 92] on p at bounding box center [189, 93] width 321 height 10
click at [36, 127] on button "Add" at bounding box center [35, 131] width 20 height 11
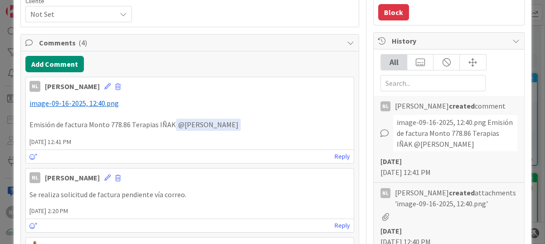
type textarea "x"
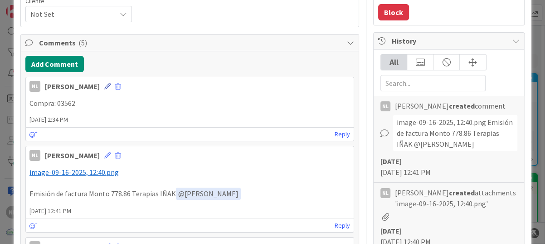
click at [104, 85] on icon at bounding box center [107, 86] width 6 height 6
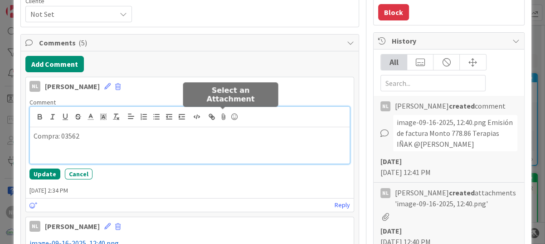
click at [221, 117] on icon at bounding box center [223, 116] width 11 height 13
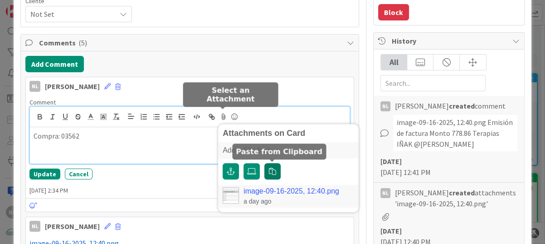
click at [273, 170] on icon "button" at bounding box center [272, 170] width 7 height 7
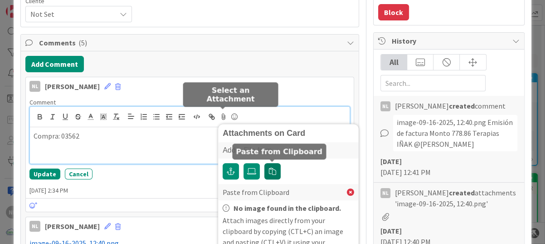
click at [271, 172] on icon "button" at bounding box center [272, 170] width 7 height 7
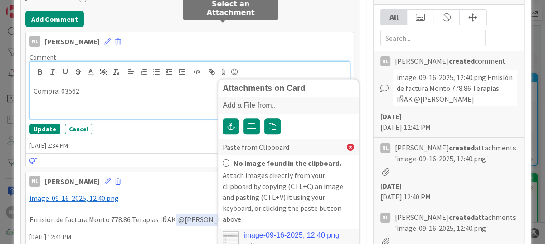
scroll to position [227, 0]
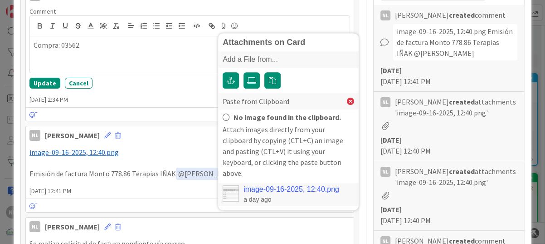
click at [301, 10] on div "Comment" at bounding box center [189, 11] width 321 height 8
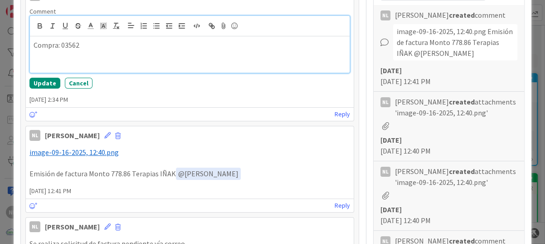
click at [102, 44] on p "Compra: 03562" at bounding box center [190, 45] width 312 height 10
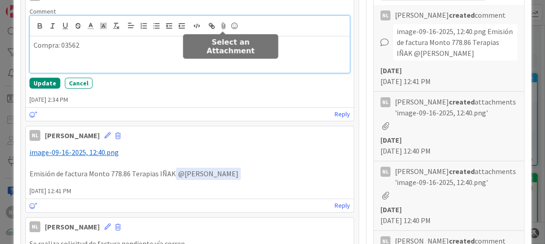
click at [223, 23] on icon at bounding box center [223, 25] width 11 height 13
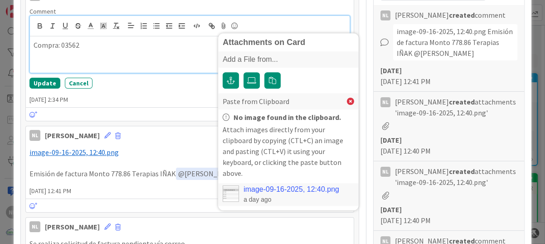
drag, startPoint x: 203, startPoint y: 8, endPoint x: 122, endPoint y: 50, distance: 90.5
click at [122, 50] on div "Compra: 03562" at bounding box center [190, 54] width 320 height 36
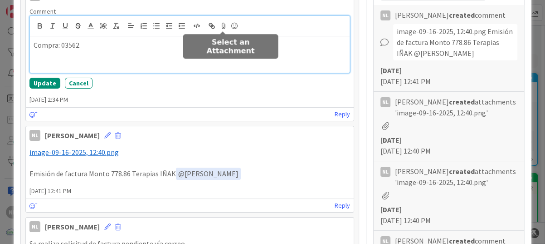
click at [223, 23] on icon at bounding box center [223, 25] width 11 height 13
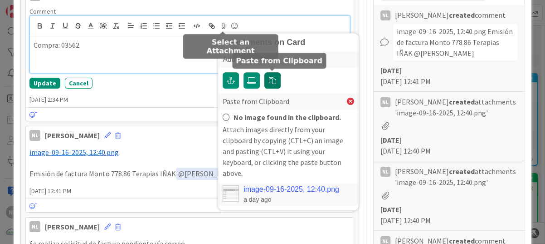
click at [274, 78] on icon "button" at bounding box center [272, 80] width 7 height 7
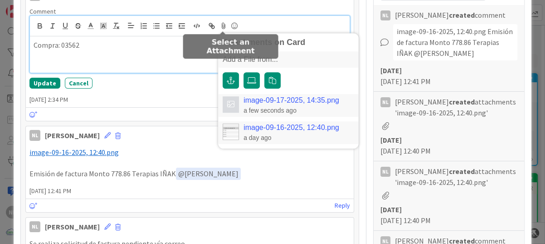
click at [297, 99] on link "image-09-17-2025, 14:35.png" at bounding box center [292, 100] width 96 height 8
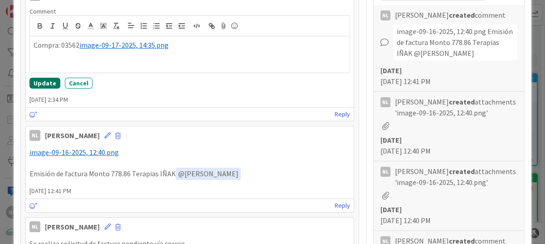
click at [42, 83] on button "Update" at bounding box center [44, 83] width 31 height 11
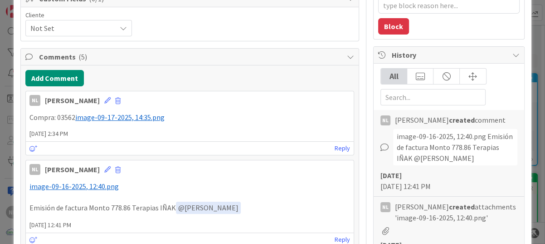
scroll to position [136, 0]
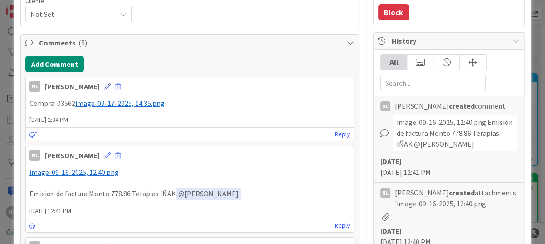
click at [104, 85] on icon at bounding box center [107, 86] width 6 height 6
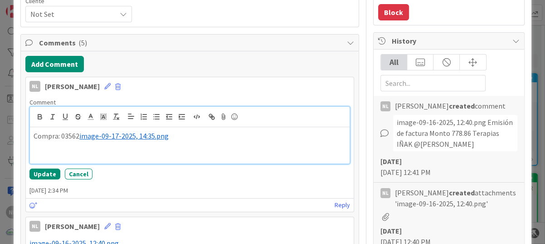
click at [45, 151] on div "Compra: 03562 ﻿ image-09-17-2025, 14:35.png ﻿" at bounding box center [190, 145] width 320 height 36
click at [184, 139] on p "Compra: 03562 ﻿ image-09-17-2025, 14:35.png ﻿" at bounding box center [190, 136] width 312 height 10
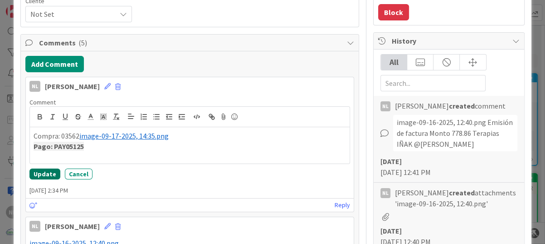
click at [40, 172] on button "Update" at bounding box center [44, 173] width 31 height 11
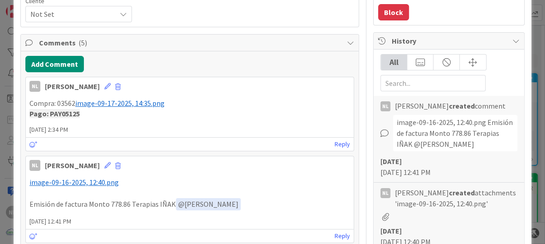
type textarea "x"
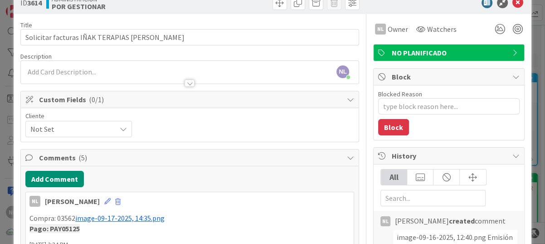
scroll to position [0, 0]
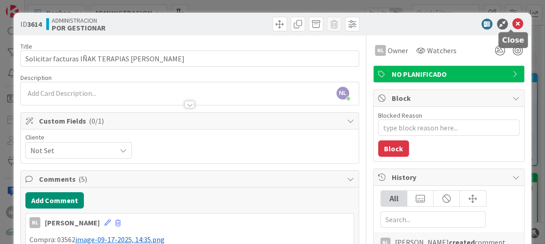
click at [512, 21] on icon at bounding box center [517, 24] width 11 height 11
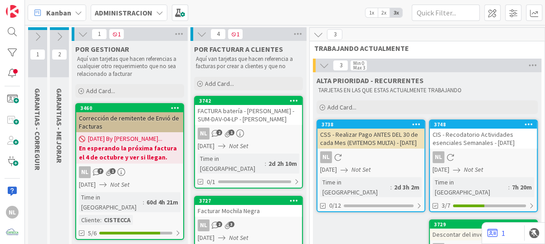
click at [80, 33] on icon at bounding box center [83, 34] width 10 height 10
